Goal: Task Accomplishment & Management: Manage account settings

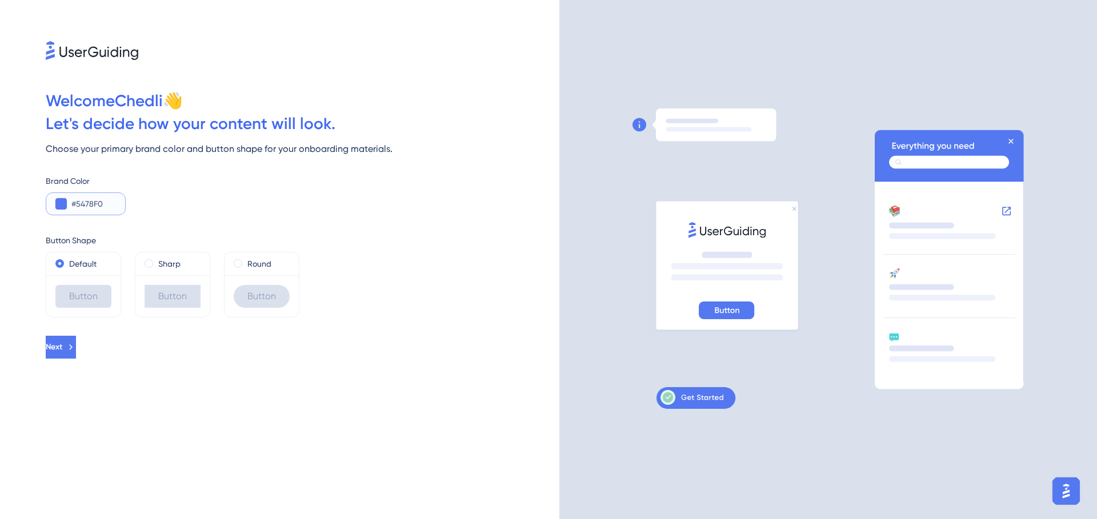
click at [63, 202] on button at bounding box center [60, 203] width 11 height 11
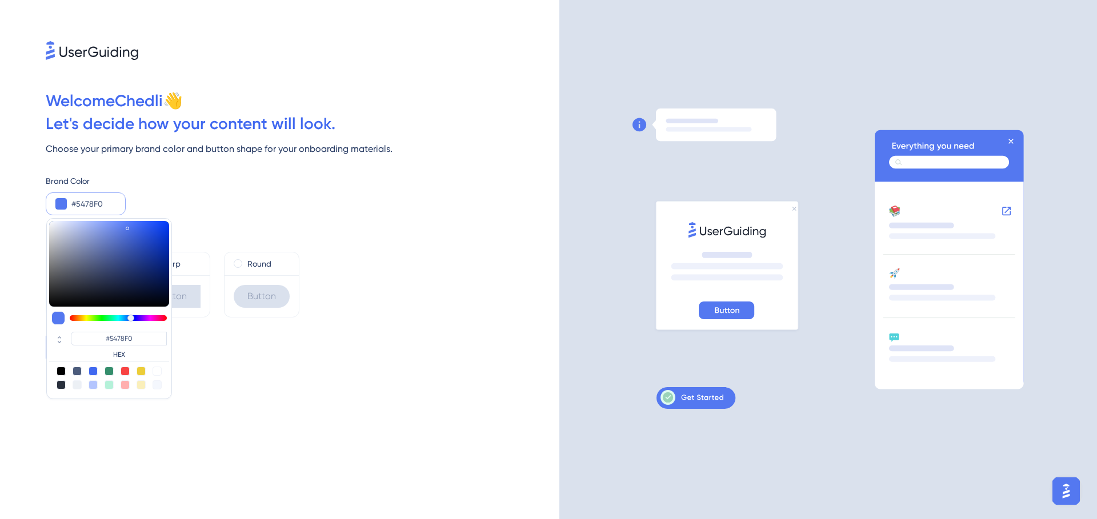
click at [110, 374] on div at bounding box center [109, 371] width 9 height 9
type input "#358e6c"
type input "#358E6C"
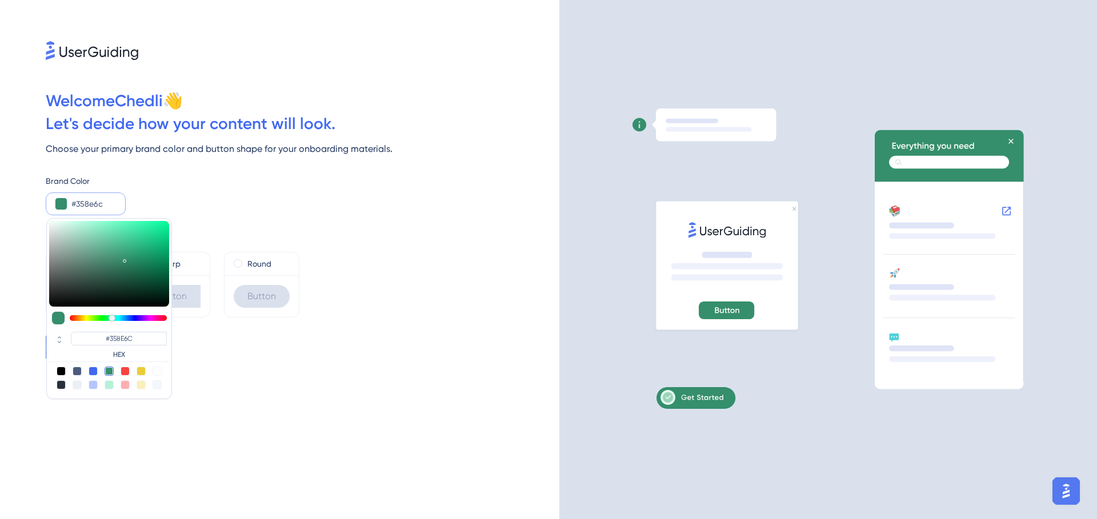
click at [248, 188] on div "Brand Color #358e6c #358E6C HEX" at bounding box center [302, 194] width 513 height 41
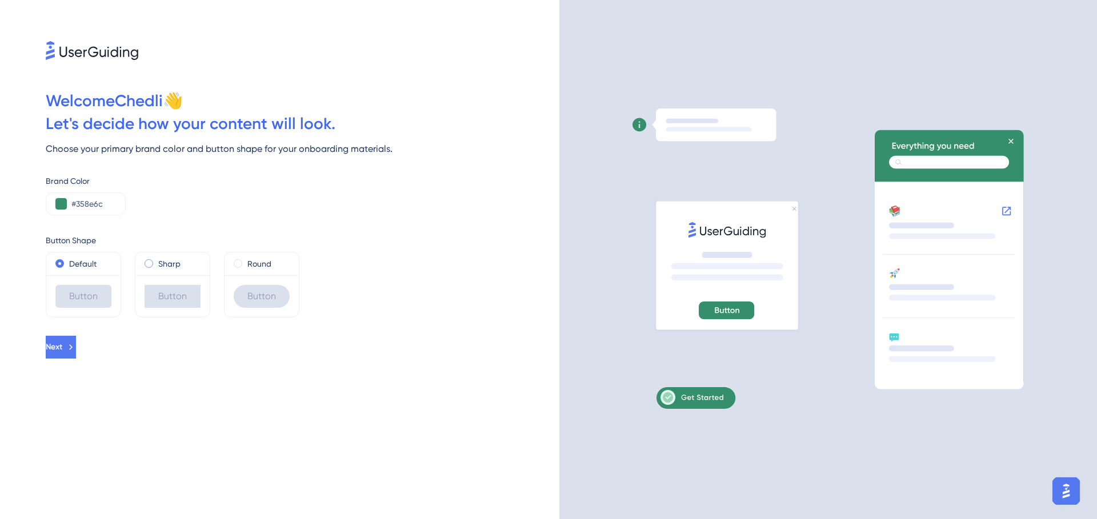
click at [163, 268] on label "Sharp" at bounding box center [169, 264] width 22 height 14
click at [265, 256] on div "Round" at bounding box center [261, 263] width 74 height 23
click at [257, 268] on label "Round" at bounding box center [259, 264] width 24 height 14
click at [85, 275] on div "Button" at bounding box center [83, 296] width 74 height 42
click at [73, 260] on label "Default" at bounding box center [82, 264] width 27 height 14
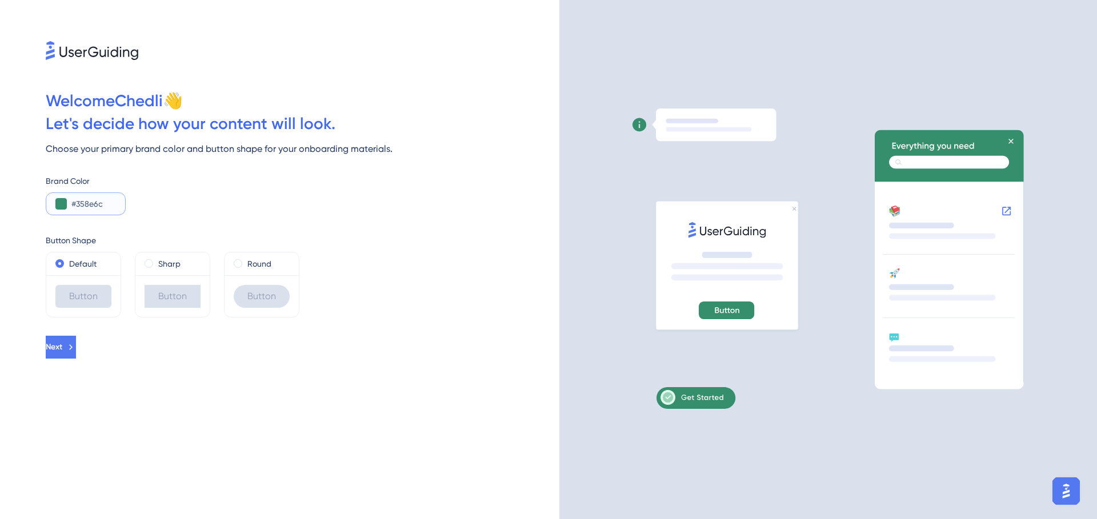
click at [100, 198] on input "#358e6c" at bounding box center [93, 204] width 45 height 14
paste input "1AA089"
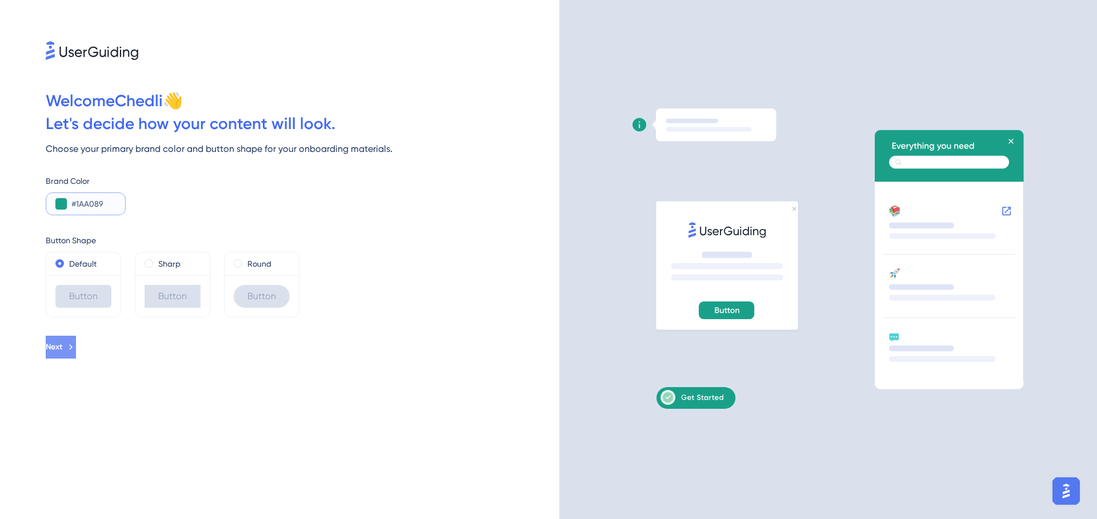
type input "#1AA089"
click at [78, 355] on button "Next" at bounding box center [62, 347] width 33 height 23
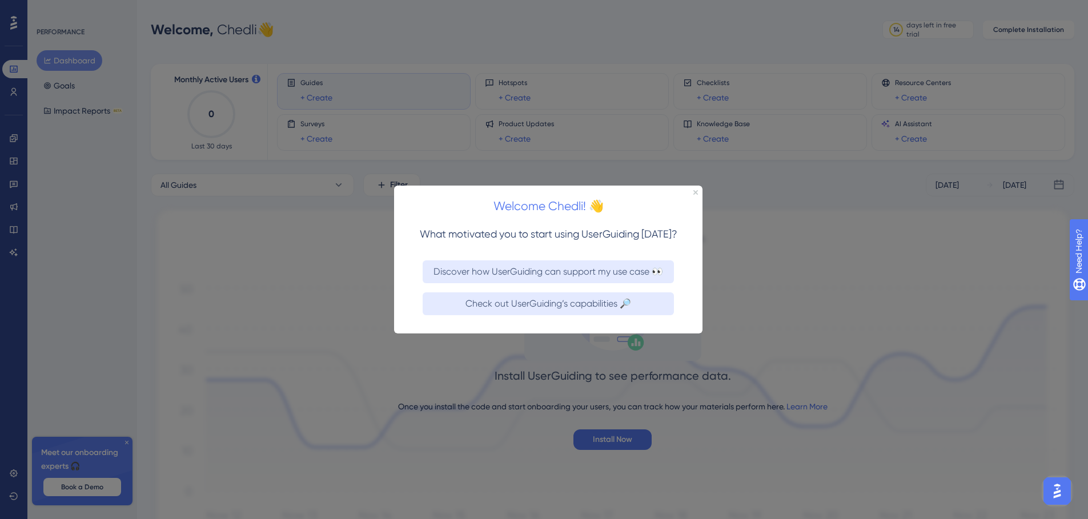
click at [698, 189] on div "Welcome Chedli! 👋" at bounding box center [548, 202] width 308 height 35
click at [692, 190] on div "Welcome Chedli! 👋" at bounding box center [548, 202] width 308 height 35
click at [696, 190] on icon "Close Preview" at bounding box center [695, 192] width 5 height 5
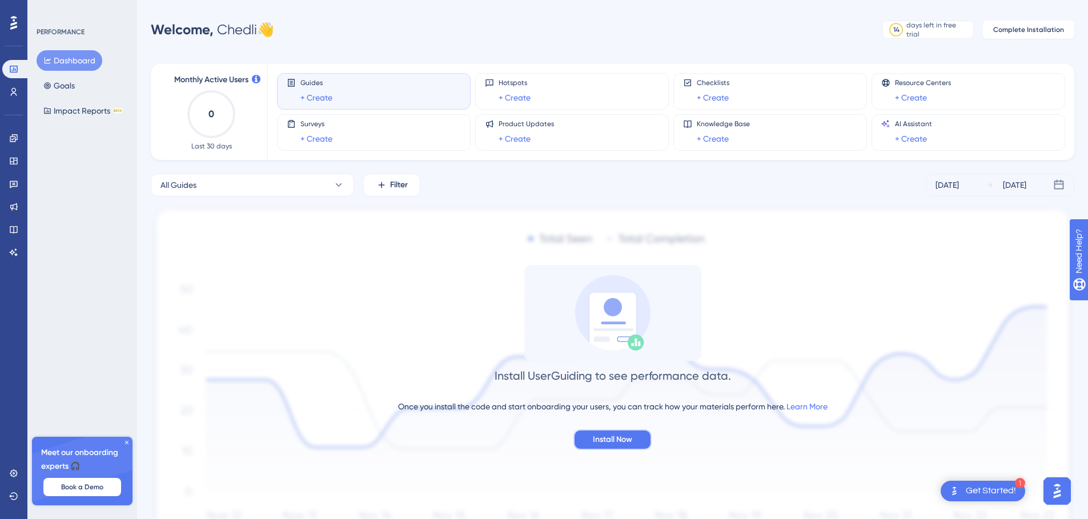
click at [628, 441] on span "Install Now" at bounding box center [612, 440] width 39 height 14
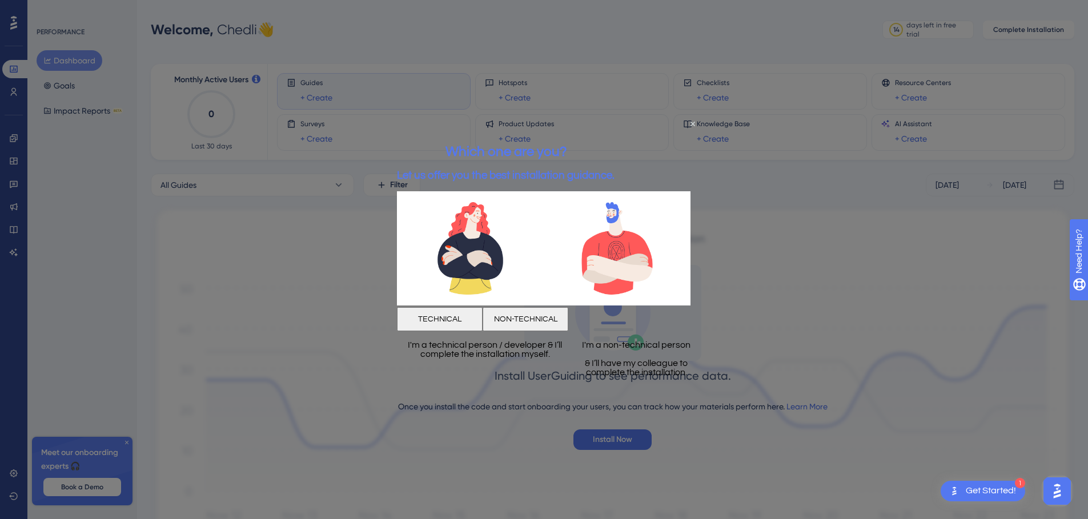
click at [483, 319] on button "TECHNICAL" at bounding box center [440, 319] width 86 height 24
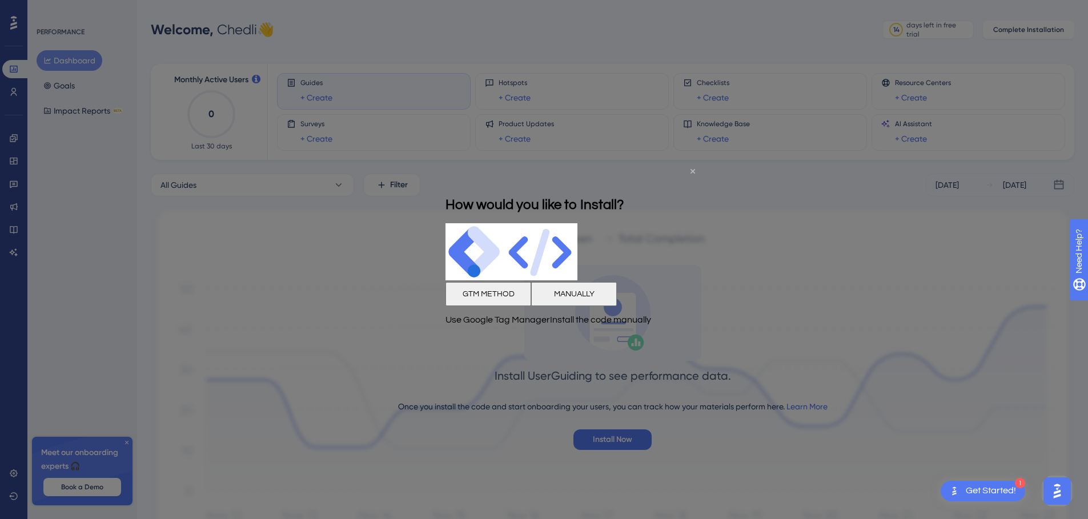
click at [690, 172] on icon "Close Preview" at bounding box center [692, 170] width 5 height 5
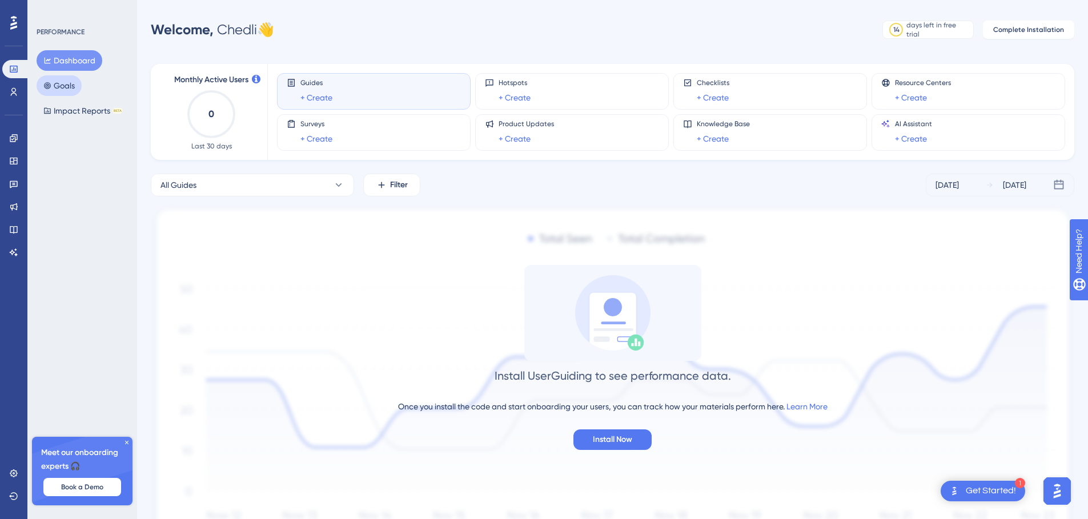
click at [82, 83] on button "Goals" at bounding box center [59, 85] width 45 height 21
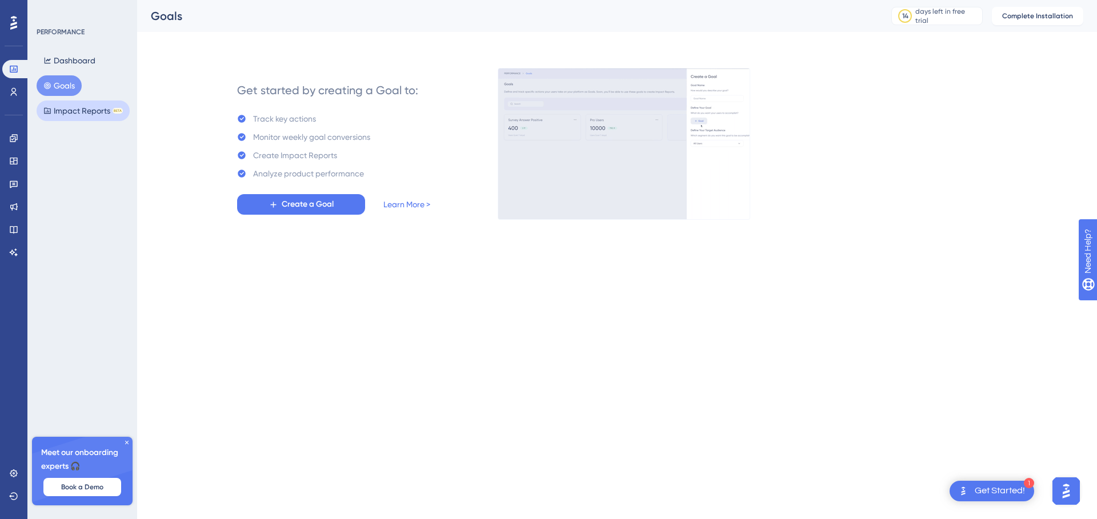
click at [82, 121] on div "PERFORMANCE Dashboard Goals Impact Reports BETA Meet our onboarding experts 🎧 B…" at bounding box center [82, 259] width 110 height 519
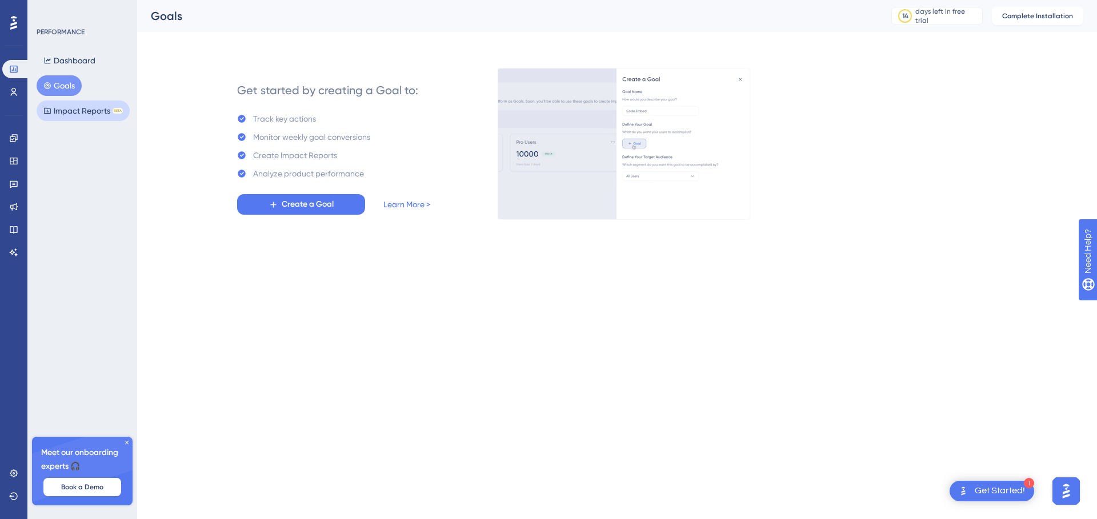
click at [83, 110] on button "Impact Reports BETA" at bounding box center [83, 111] width 93 height 21
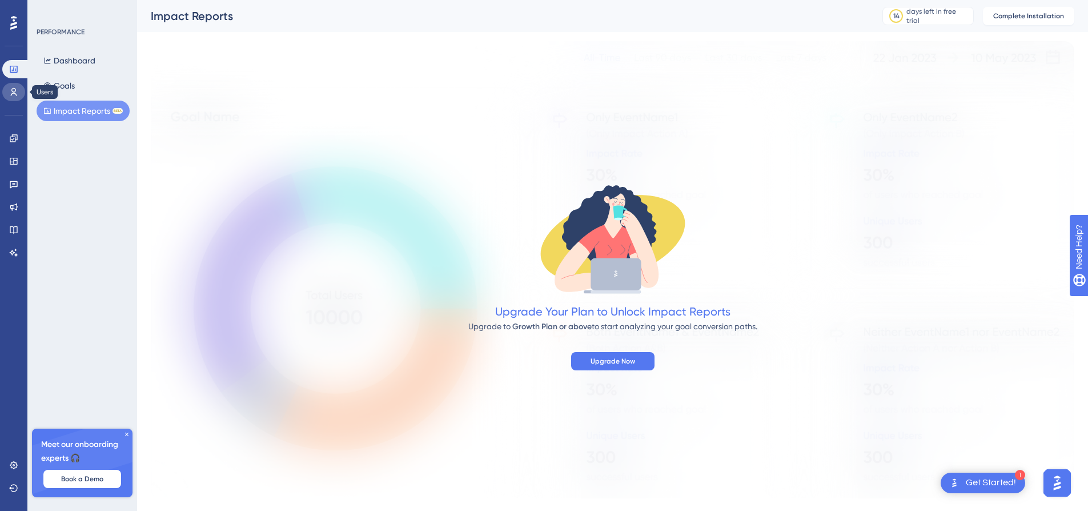
click at [18, 94] on icon at bounding box center [13, 91] width 9 height 9
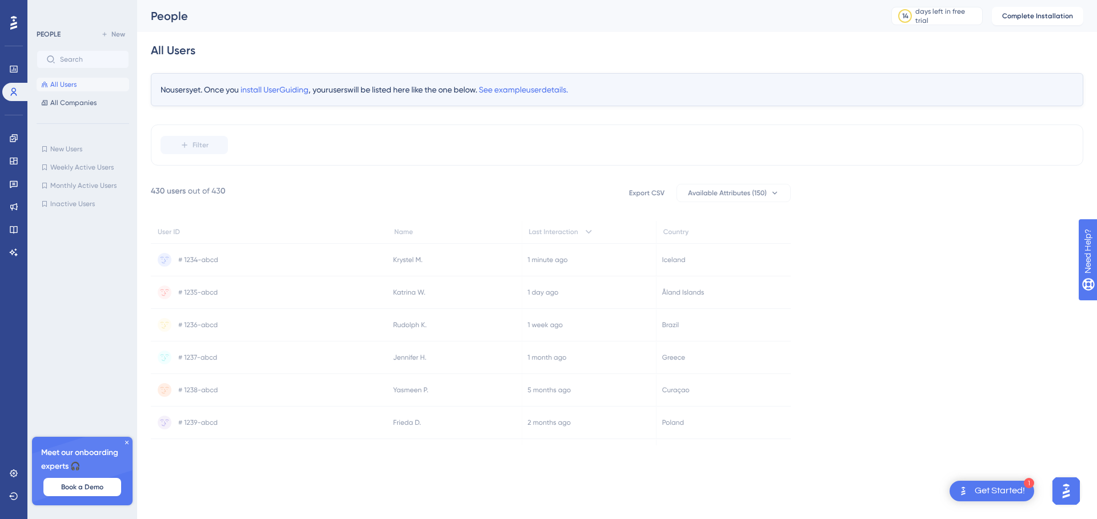
click at [54, 110] on div "PEOPLE New All Users All Companies New Users New Users Weekly Active Users Week…" at bounding box center [83, 253] width 93 height 452
click at [54, 105] on div "✨ Save My Spot!✨" at bounding box center [549, 106] width 1097 height 248
click at [10, 138] on icon at bounding box center [13, 137] width 7 height 7
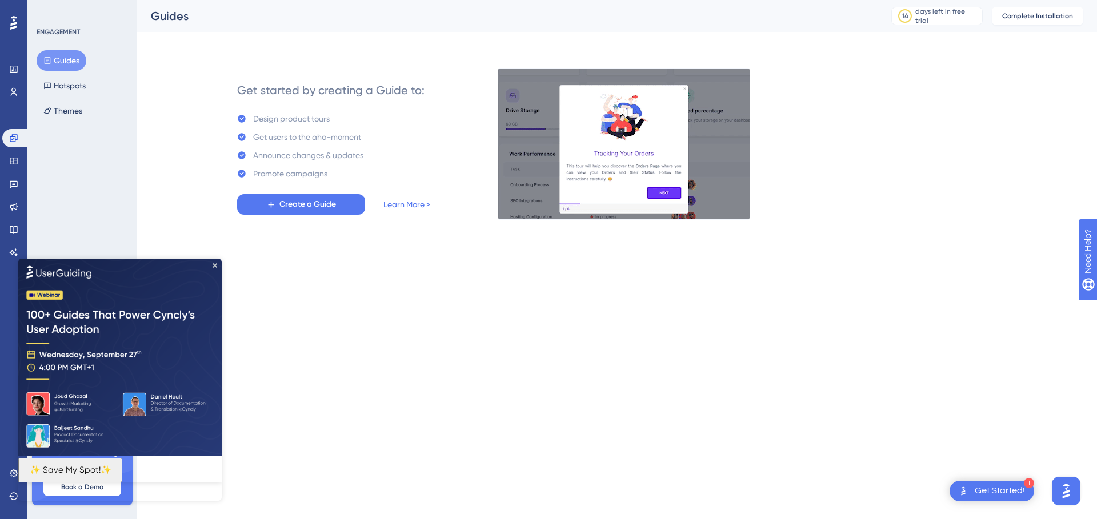
click at [210, 264] on img at bounding box center [119, 356] width 203 height 197
click at [214, 263] on icon "Close Preview" at bounding box center [214, 265] width 5 height 5
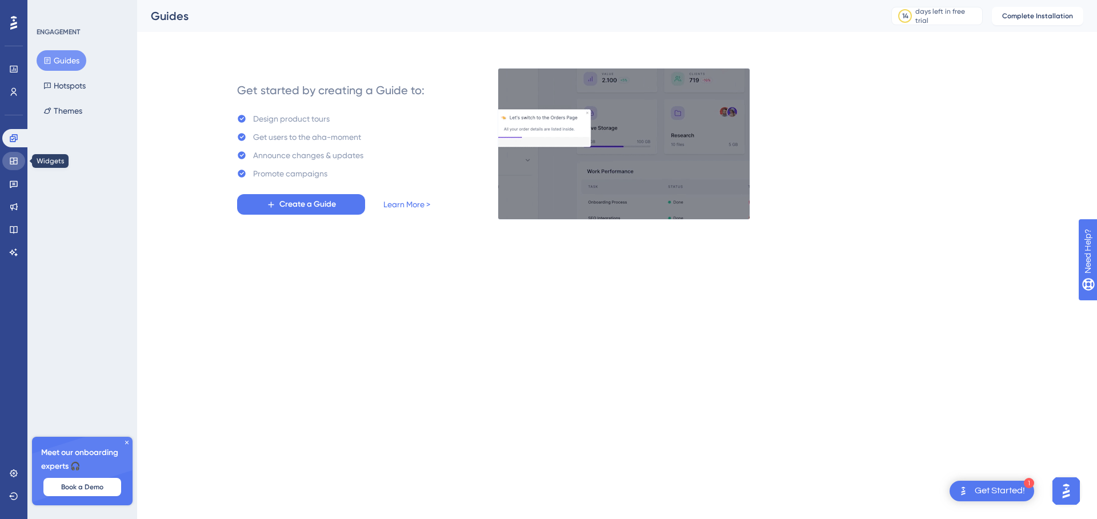
click at [5, 158] on link at bounding box center [13, 161] width 23 height 18
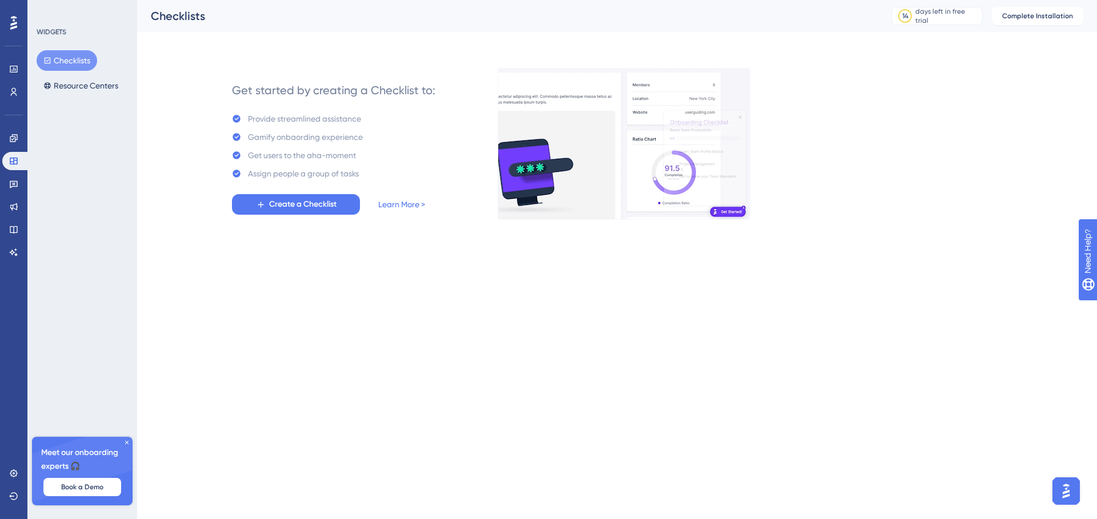
click at [29, 200] on div "WIDGETS Checklists Resource Centers Meet our onboarding experts 🎧 Book a Demo U…" at bounding box center [82, 259] width 110 height 519
click at [20, 190] on link at bounding box center [13, 184] width 23 height 18
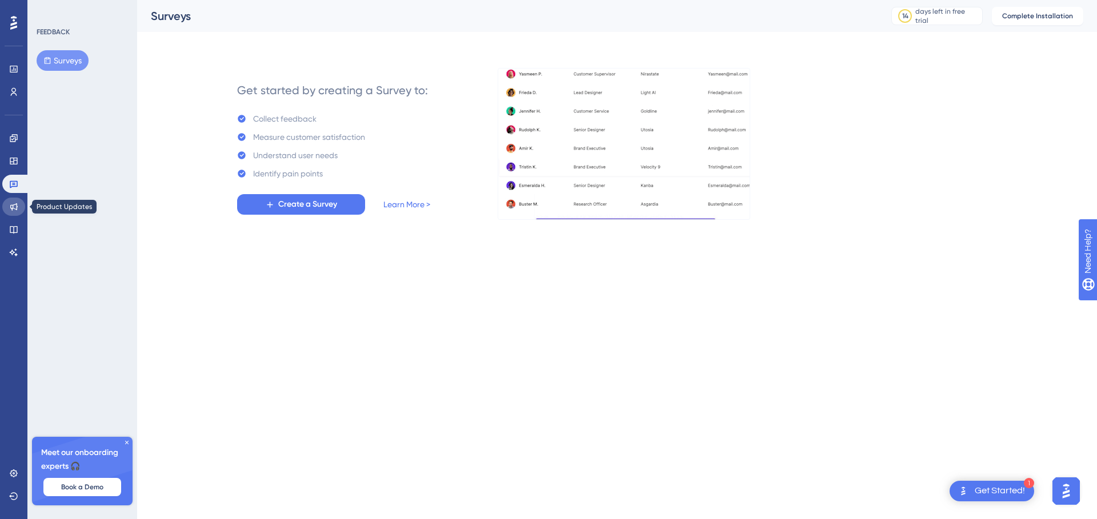
click at [22, 200] on link at bounding box center [13, 207] width 23 height 18
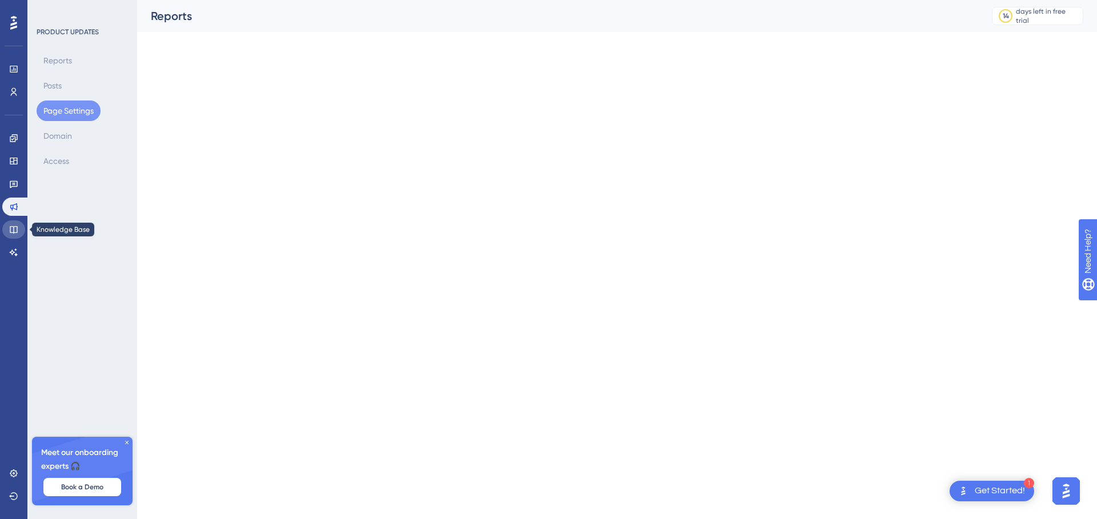
click at [18, 227] on link at bounding box center [13, 229] width 23 height 18
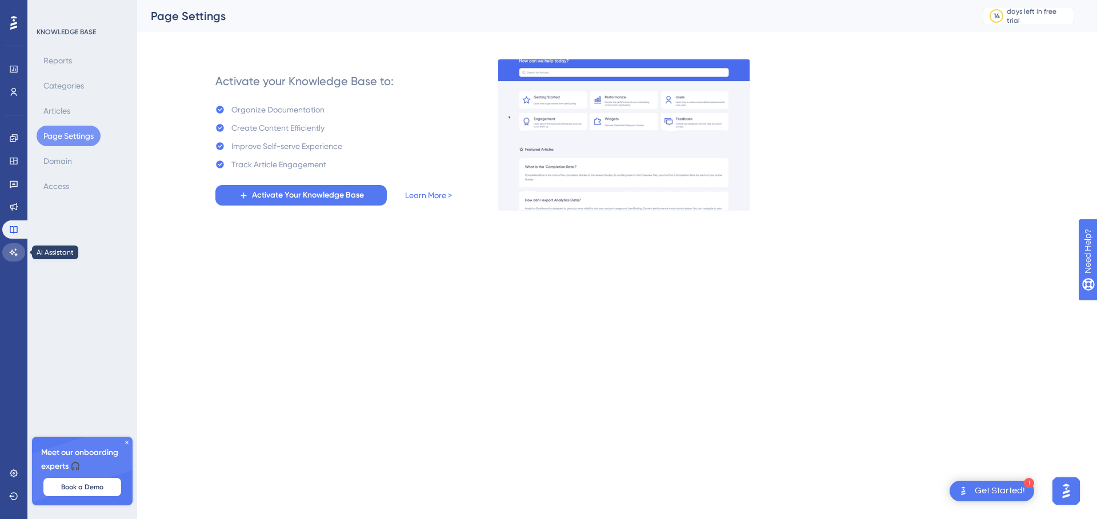
click at [22, 255] on link at bounding box center [13, 252] width 23 height 18
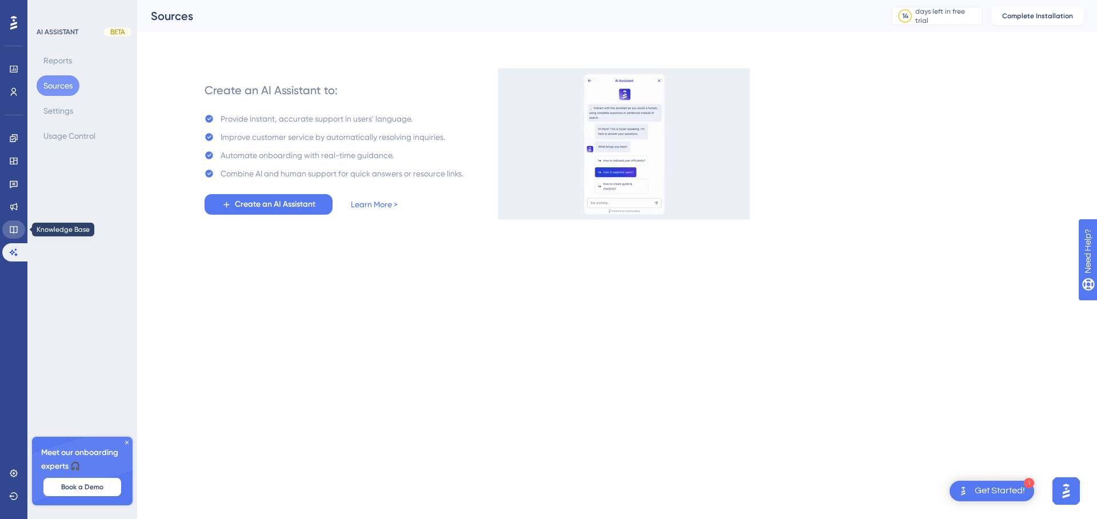
click at [8, 228] on link at bounding box center [13, 229] width 23 height 18
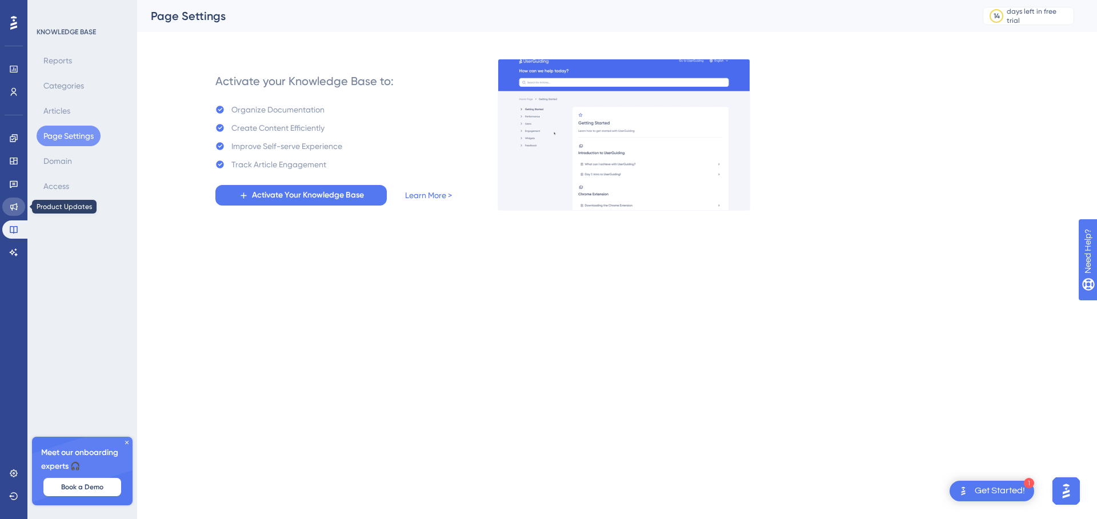
click at [12, 210] on icon at bounding box center [13, 206] width 7 height 7
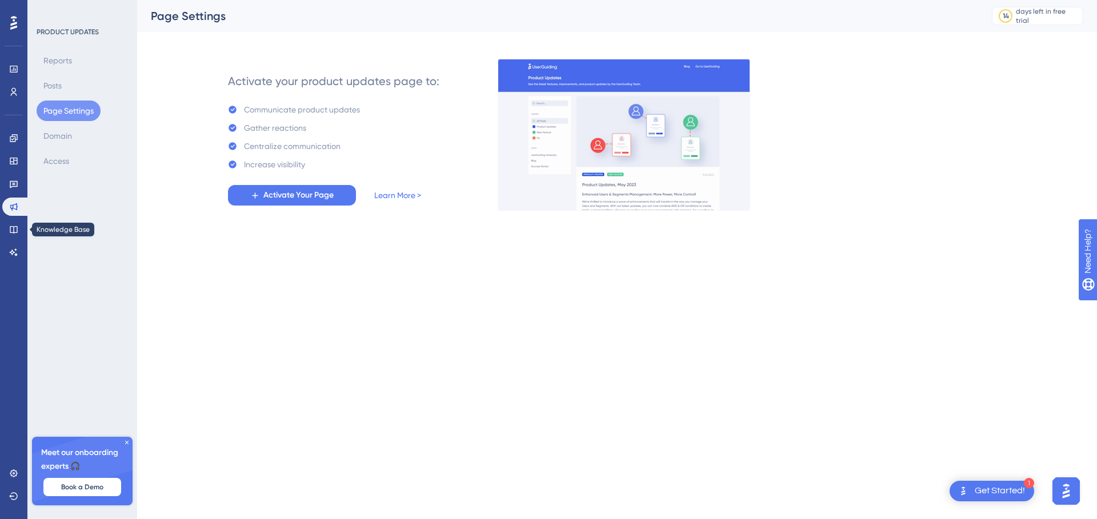
click at [13, 240] on div "Engagement Widgets Feedback Product Updates Knowledge Base AI Assistant" at bounding box center [13, 195] width 23 height 132
click at [15, 231] on icon at bounding box center [13, 229] width 9 height 9
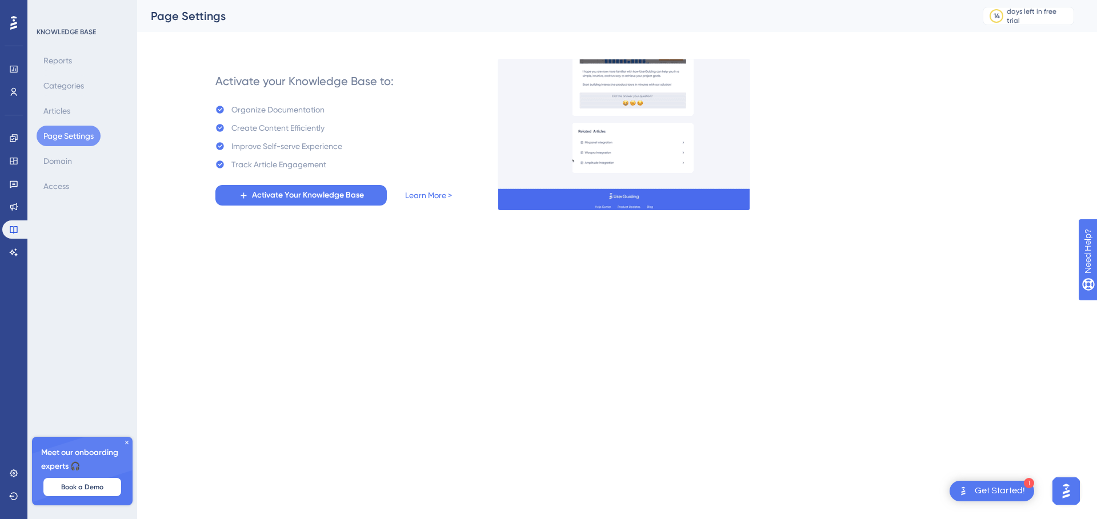
click at [95, 310] on div "KNOWLEDGE BASE Reports Categories Articles Page Settings Domain Access Meet our…" at bounding box center [82, 259] width 110 height 519
